Goal: Task Accomplishment & Management: Use online tool/utility

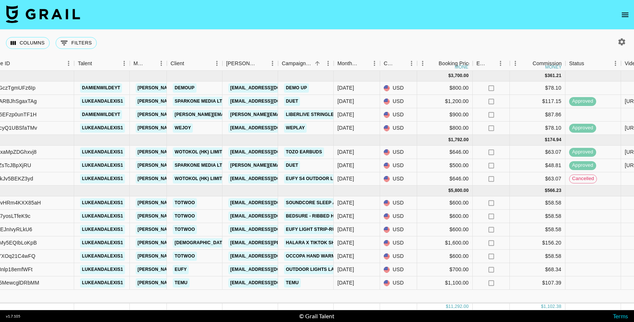
scroll to position [0, 113]
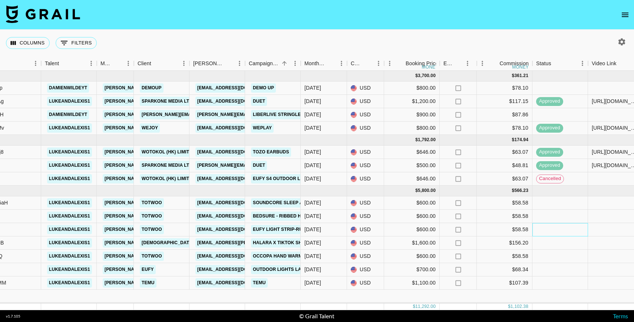
click at [551, 230] on div at bounding box center [560, 229] width 56 height 13
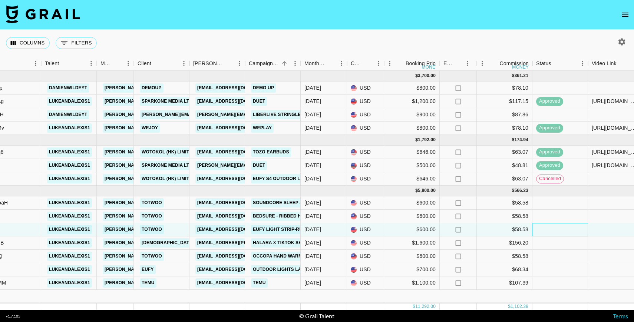
click at [551, 230] on div at bounding box center [560, 229] width 56 height 13
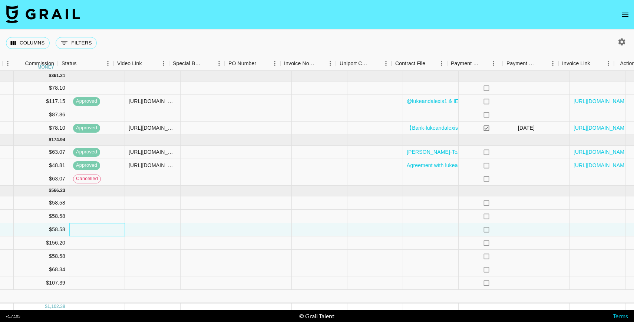
scroll to position [0, 597]
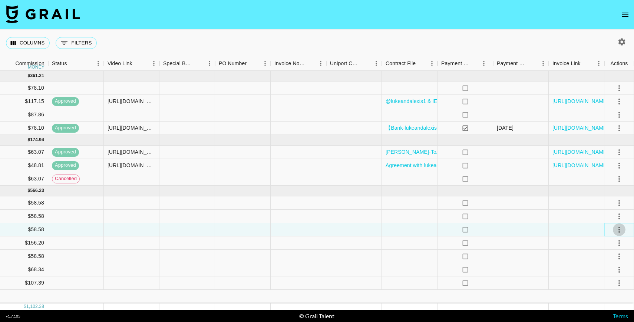
click at [617, 230] on icon "select merge strategy" at bounding box center [618, 229] width 9 height 9
click at [607, 243] on li "Confirm" at bounding box center [609, 245] width 48 height 13
click at [604, 297] on div "Approve" at bounding box center [602, 299] width 23 height 9
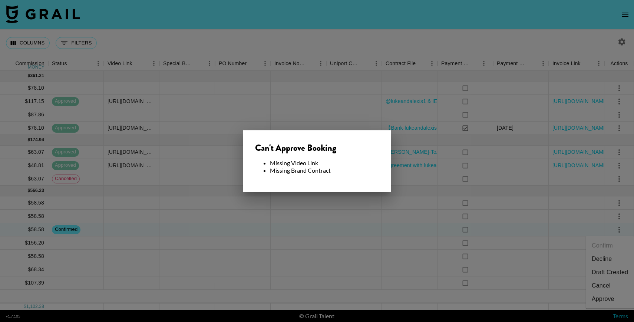
click at [364, 216] on div at bounding box center [317, 161] width 634 height 322
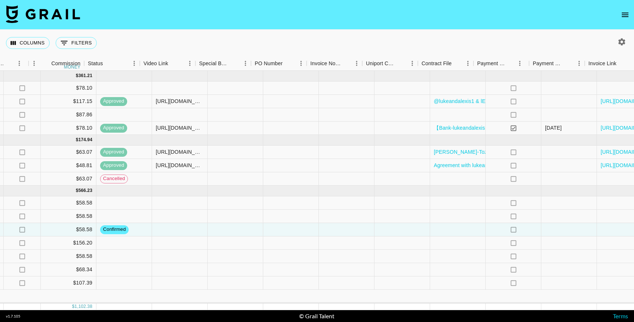
scroll to position [0, 587]
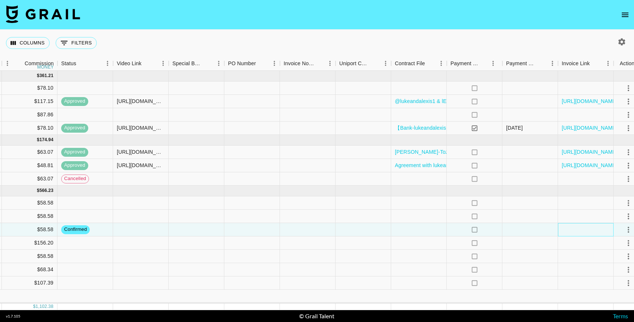
click at [572, 230] on div at bounding box center [586, 229] width 56 height 13
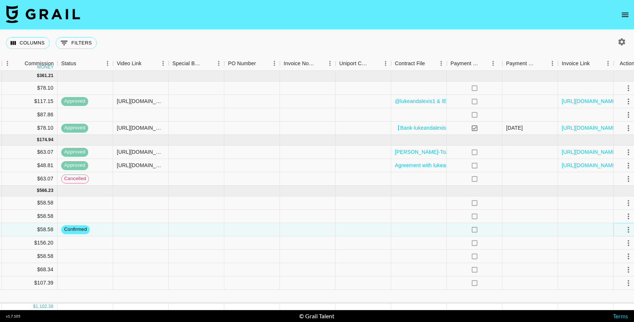
click at [622, 229] on button "select merge strategy" at bounding box center [628, 229] width 13 height 13
click at [604, 302] on div "Approve" at bounding box center [602, 299] width 23 height 9
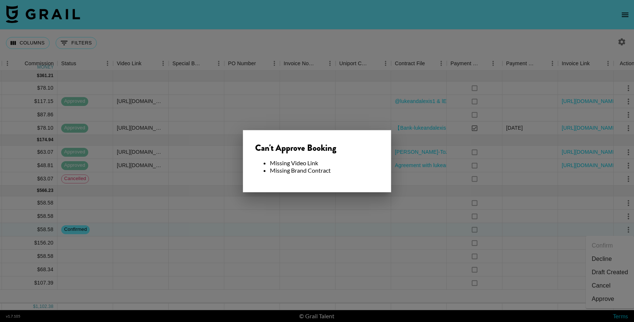
click at [472, 215] on div at bounding box center [317, 161] width 634 height 322
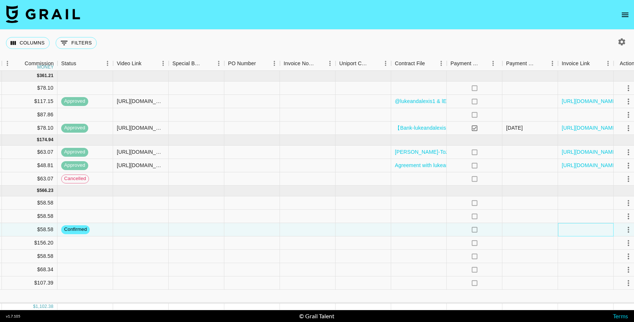
click at [565, 229] on div at bounding box center [586, 229] width 56 height 13
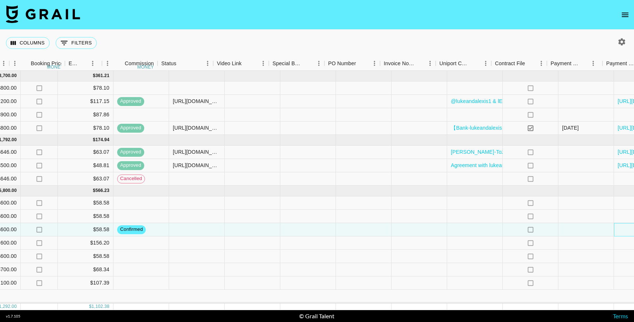
scroll to position [0, 465]
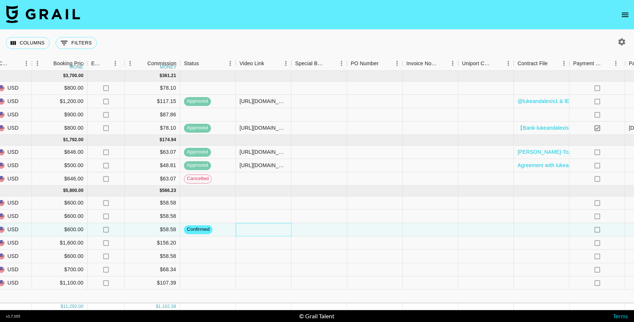
click at [273, 230] on div at bounding box center [264, 229] width 56 height 13
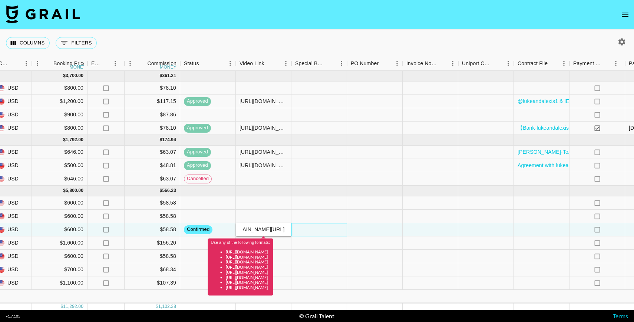
scroll to position [0, 0]
click at [316, 226] on div at bounding box center [319, 229] width 56 height 13
click at [288, 228] on input "[DOMAIN_NAME][URL]" at bounding box center [263, 229] width 54 height 6
click at [273, 235] on div "Use any of the following formats: [URL][DOMAIN_NAME] [URL][DOMAIN_NAME] [URL][D…" at bounding box center [240, 264] width 65 height 62
click at [265, 230] on input "[DOMAIN_NAME][URL]" at bounding box center [263, 229] width 54 height 6
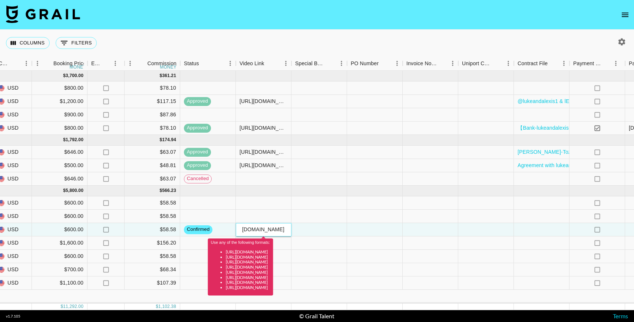
click at [270, 232] on input "[DOMAIN_NAME][URL]" at bounding box center [263, 229] width 54 height 6
drag, startPoint x: 243, startPoint y: 229, endPoint x: 319, endPoint y: 228, distance: 76.0
click at [319, 228] on div "rec8BiEJnIvyRLkU6 lukeandalexis1 [PERSON_NAME][EMAIL_ADDRESS][DOMAIN_NAME] Totw…" at bounding box center [150, 229] width 1230 height 13
type input "t"
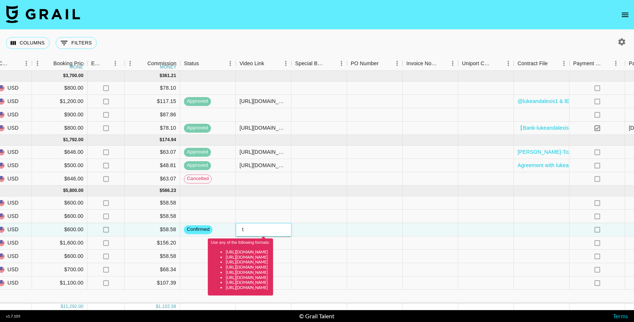
scroll to position [0, 0]
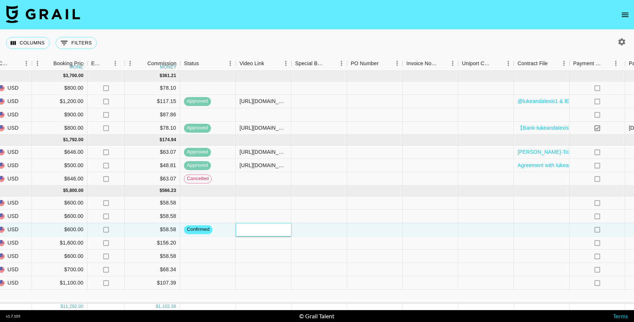
paste input "[URL][DOMAIN_NAME]"
type input "[URL][DOMAIN_NAME]"
click at [528, 232] on div at bounding box center [542, 229] width 56 height 13
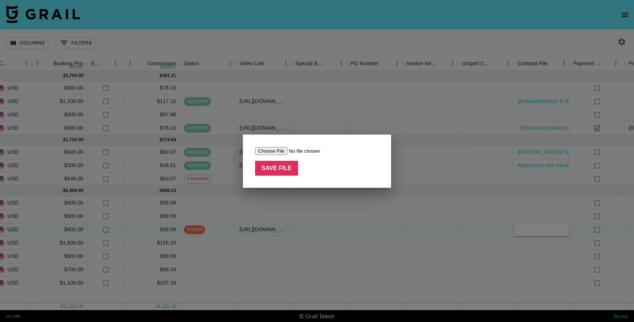
click at [273, 152] on input "file" at bounding box center [302, 151] width 94 height 8
click at [468, 90] on div at bounding box center [317, 161] width 634 height 322
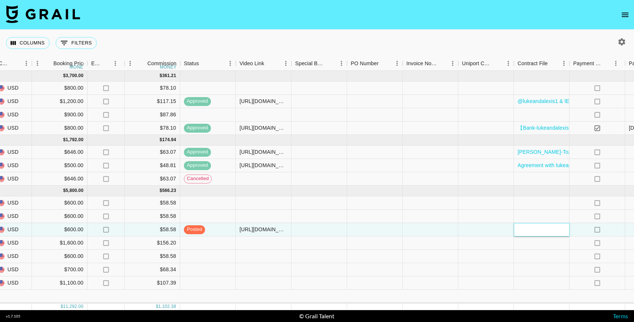
click at [519, 228] on div at bounding box center [542, 229] width 56 height 13
click at [530, 230] on div at bounding box center [542, 229] width 56 height 13
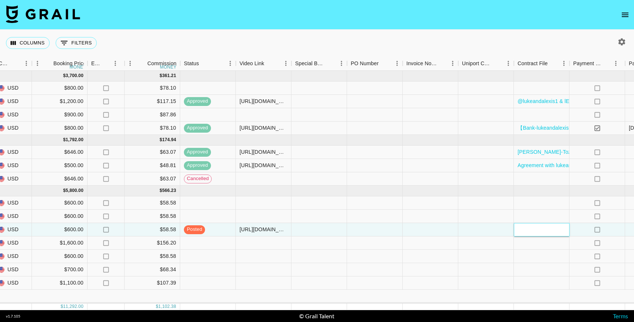
click at [530, 230] on div at bounding box center [542, 229] width 56 height 13
click at [522, 233] on div at bounding box center [542, 229] width 56 height 13
click at [501, 249] on div at bounding box center [486, 242] width 56 height 13
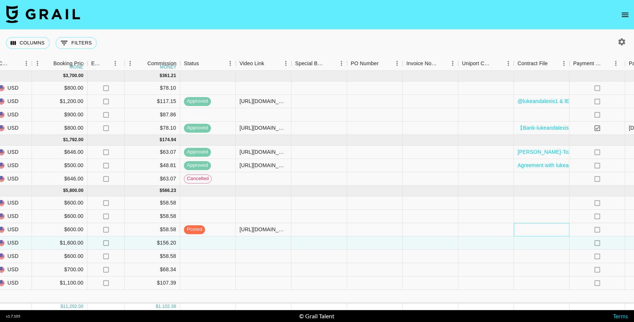
click at [533, 231] on div at bounding box center [542, 229] width 56 height 13
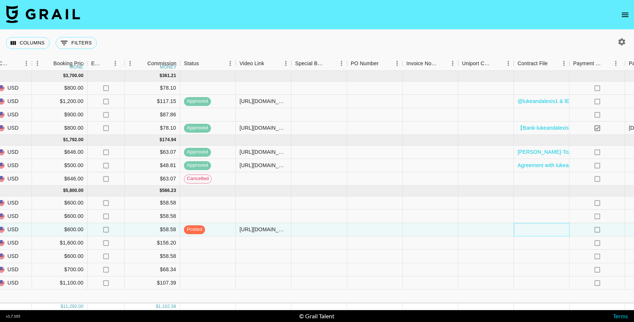
click at [533, 231] on div at bounding box center [542, 229] width 56 height 13
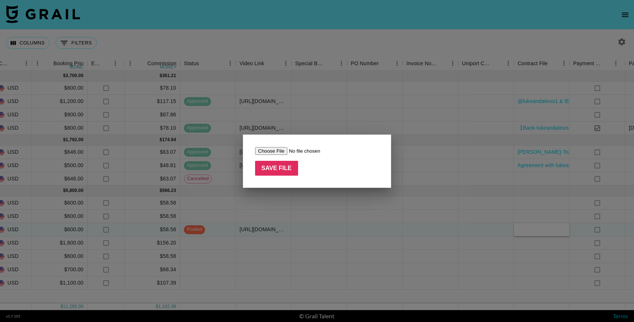
click at [278, 154] on input "file" at bounding box center [302, 151] width 94 height 8
type input "C:\fakepath\Agreement with lukeandalexis1&eufy light (1).pdf"
click at [282, 172] on input "Save File" at bounding box center [276, 168] width 43 height 15
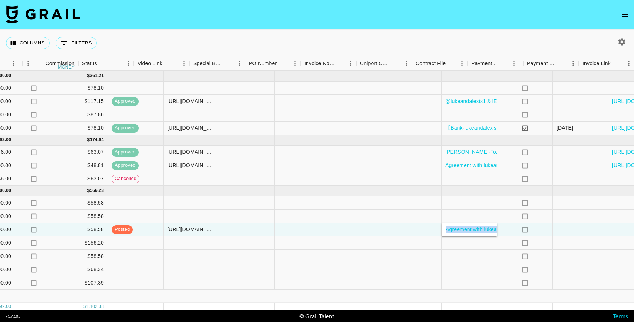
scroll to position [0, 597]
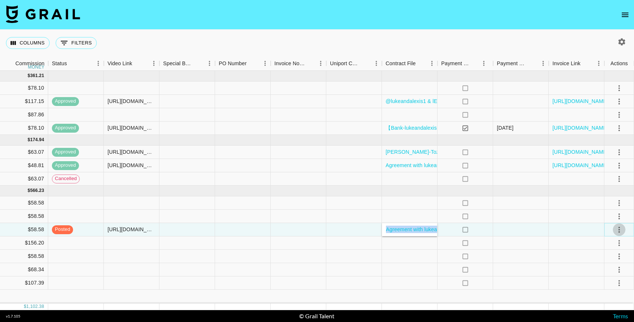
click at [618, 230] on icon "select merge strategy" at bounding box center [618, 229] width 9 height 9
click at [603, 298] on div "Approve" at bounding box center [602, 299] width 23 height 9
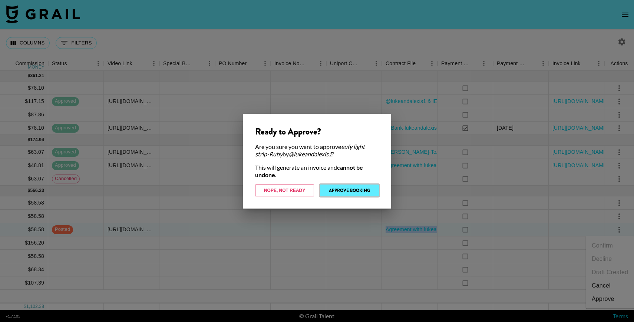
click at [344, 191] on button "Approve Booking" at bounding box center [349, 191] width 59 height 12
